Goal: Task Accomplishment & Management: Manage account settings

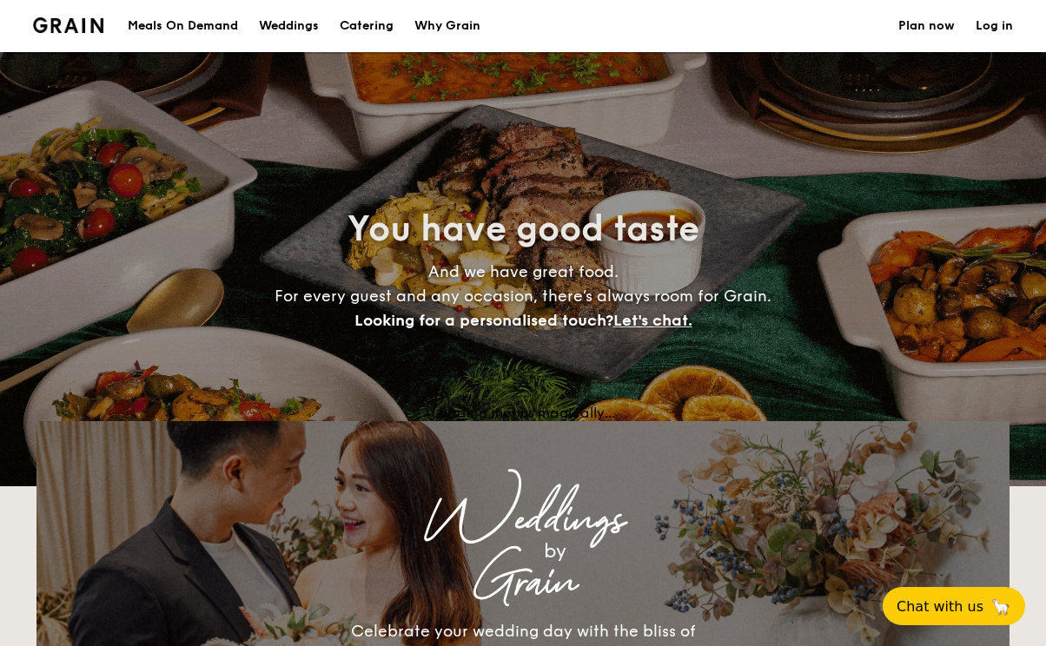
select select
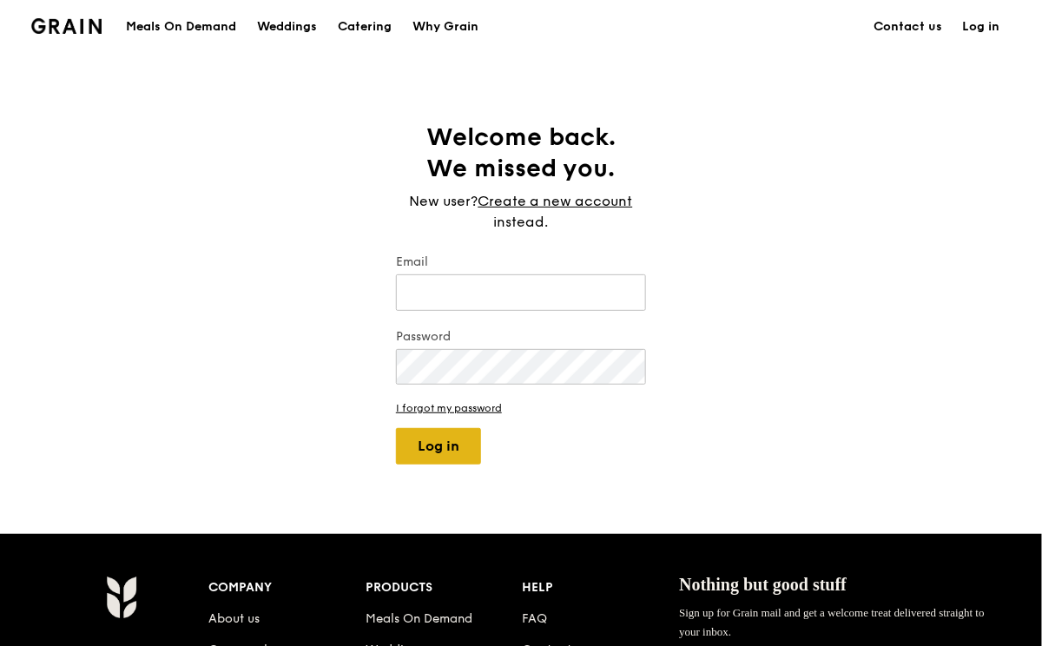
type input "chaleine@grain.com.sg"
click at [422, 433] on button "Log in" at bounding box center [438, 446] width 85 height 36
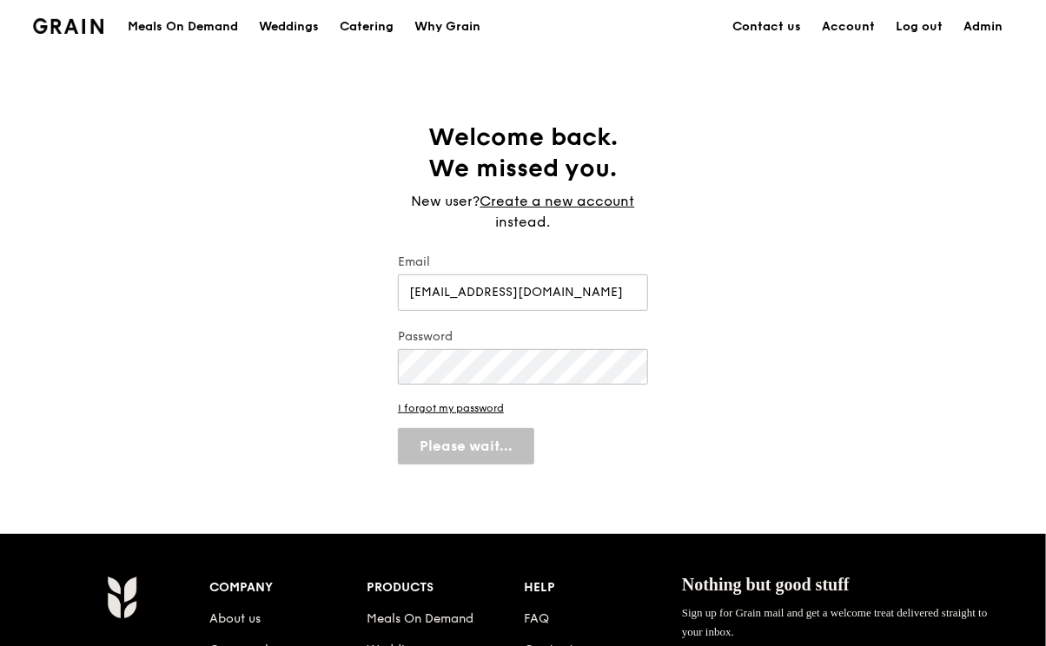
select select "100"
